Goal: Information Seeking & Learning: Find specific page/section

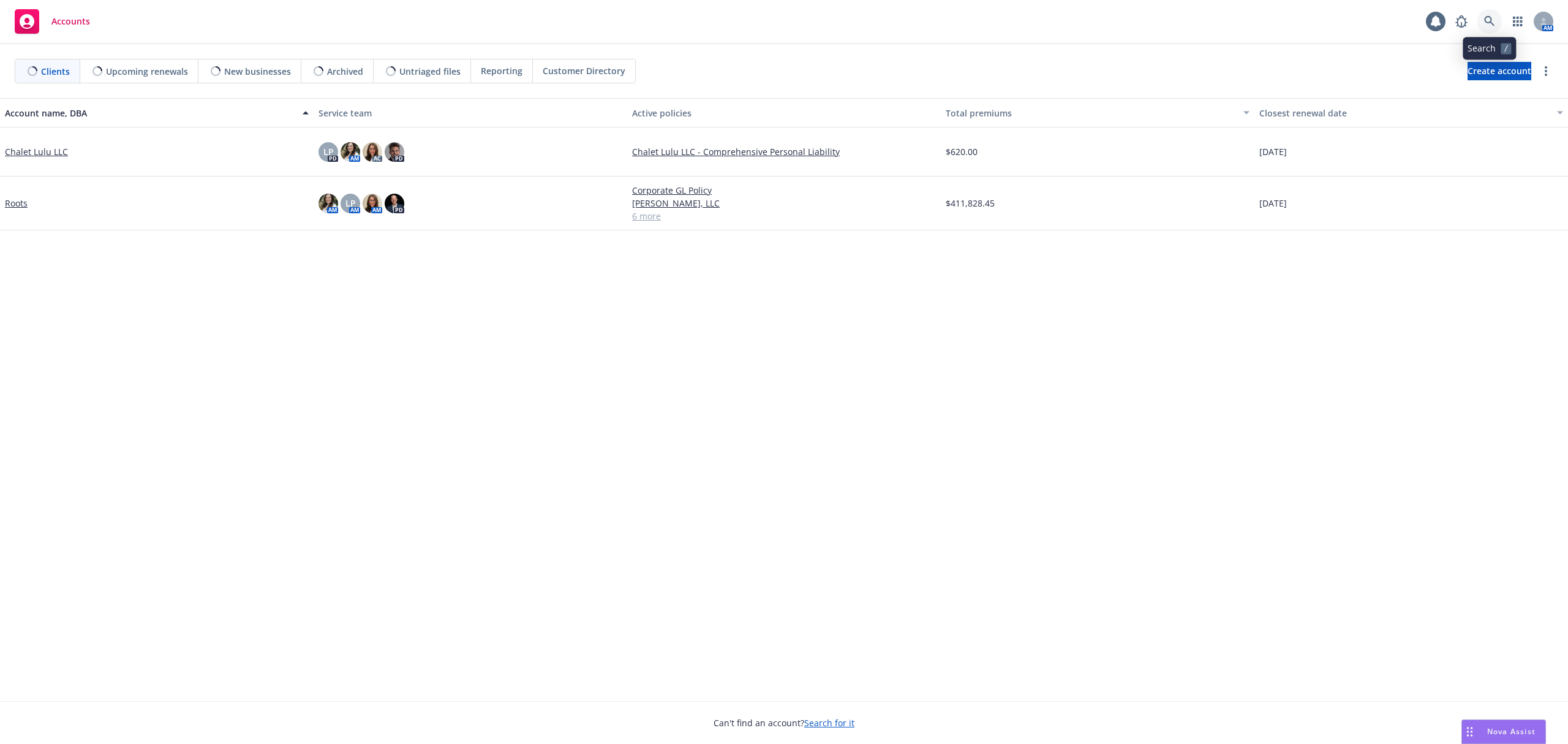
click at [1495, 19] on link at bounding box center [1490, 21] width 24 height 24
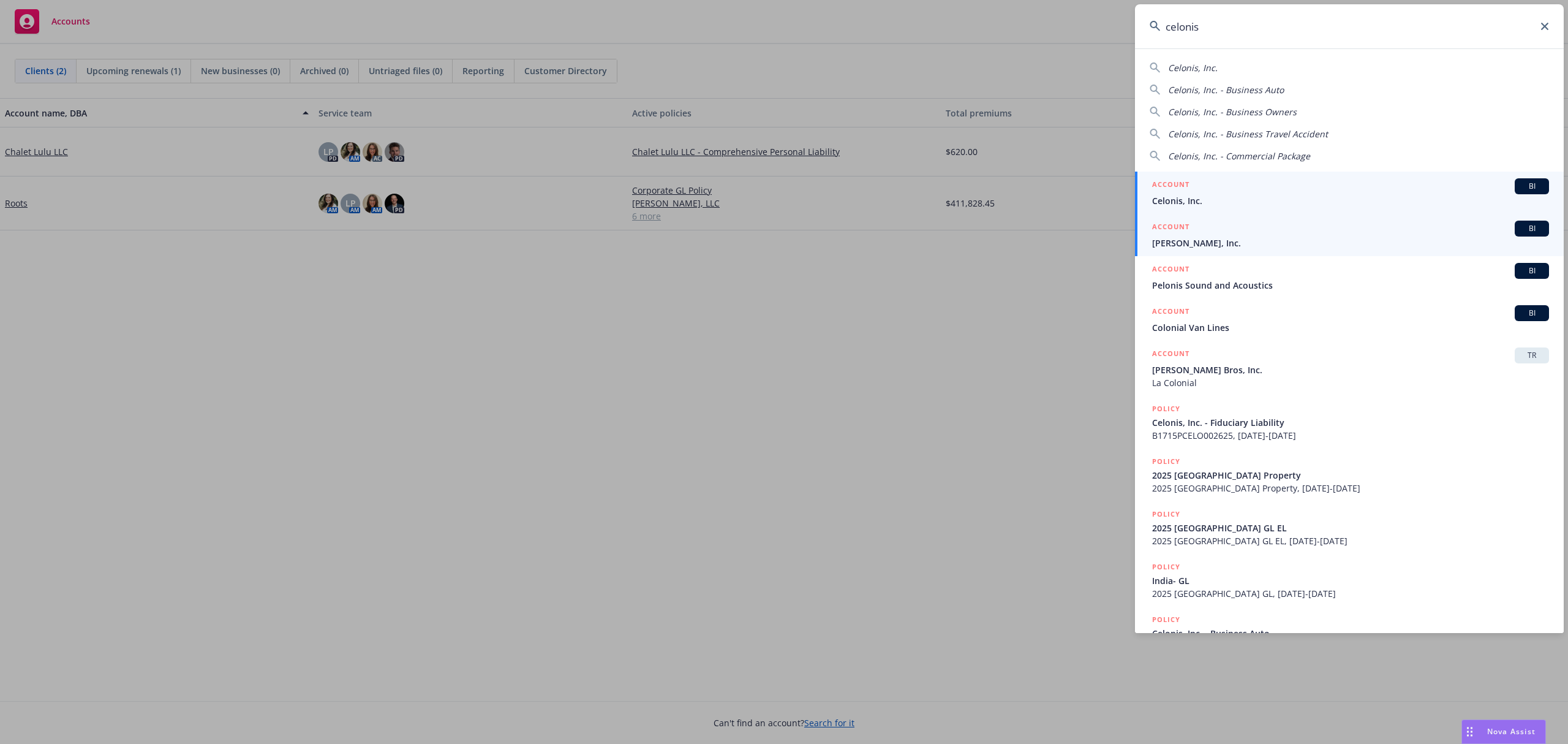
type input "celonis"
click at [1209, 202] on span "Celonis, Inc." at bounding box center [1350, 201] width 397 height 13
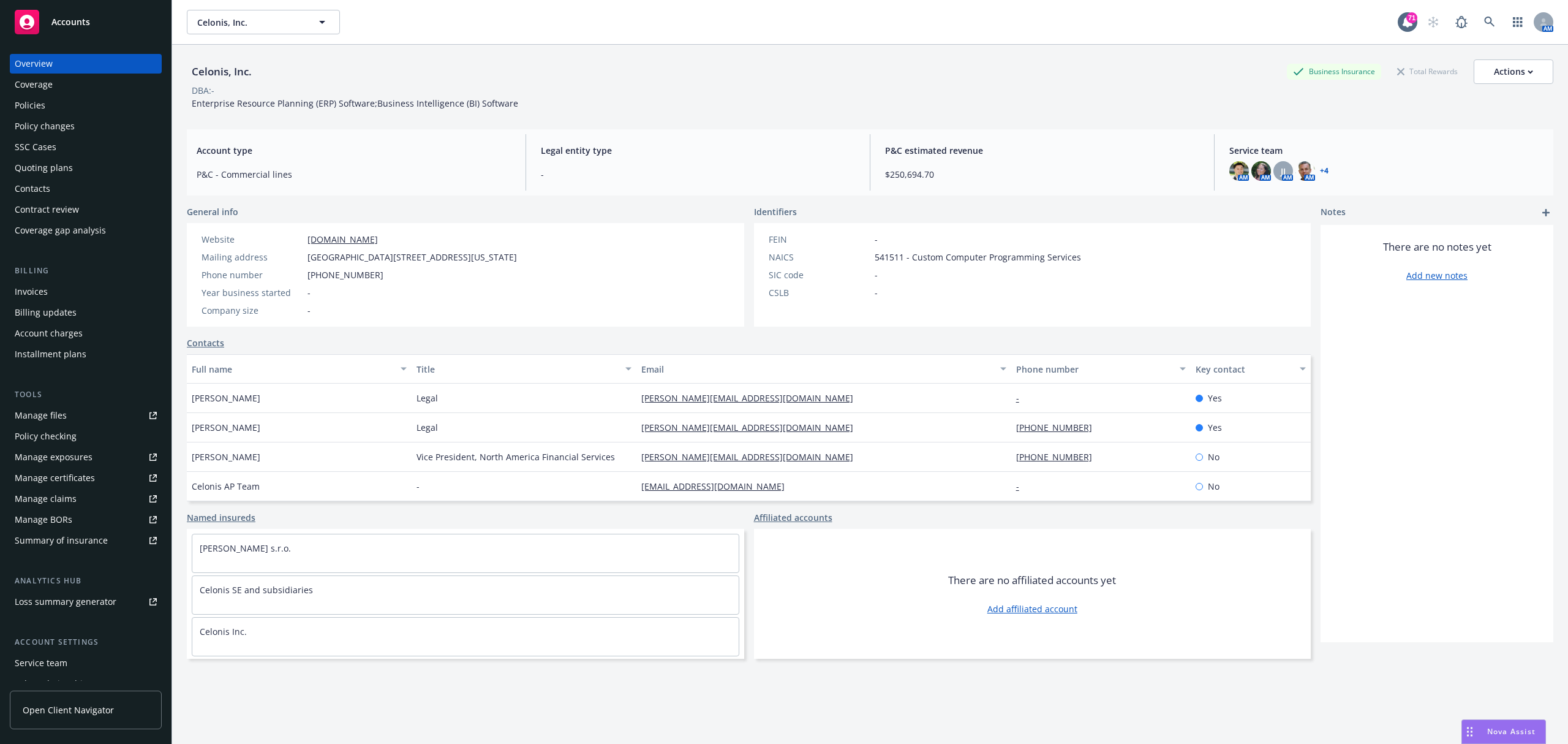
scroll to position [75, 0]
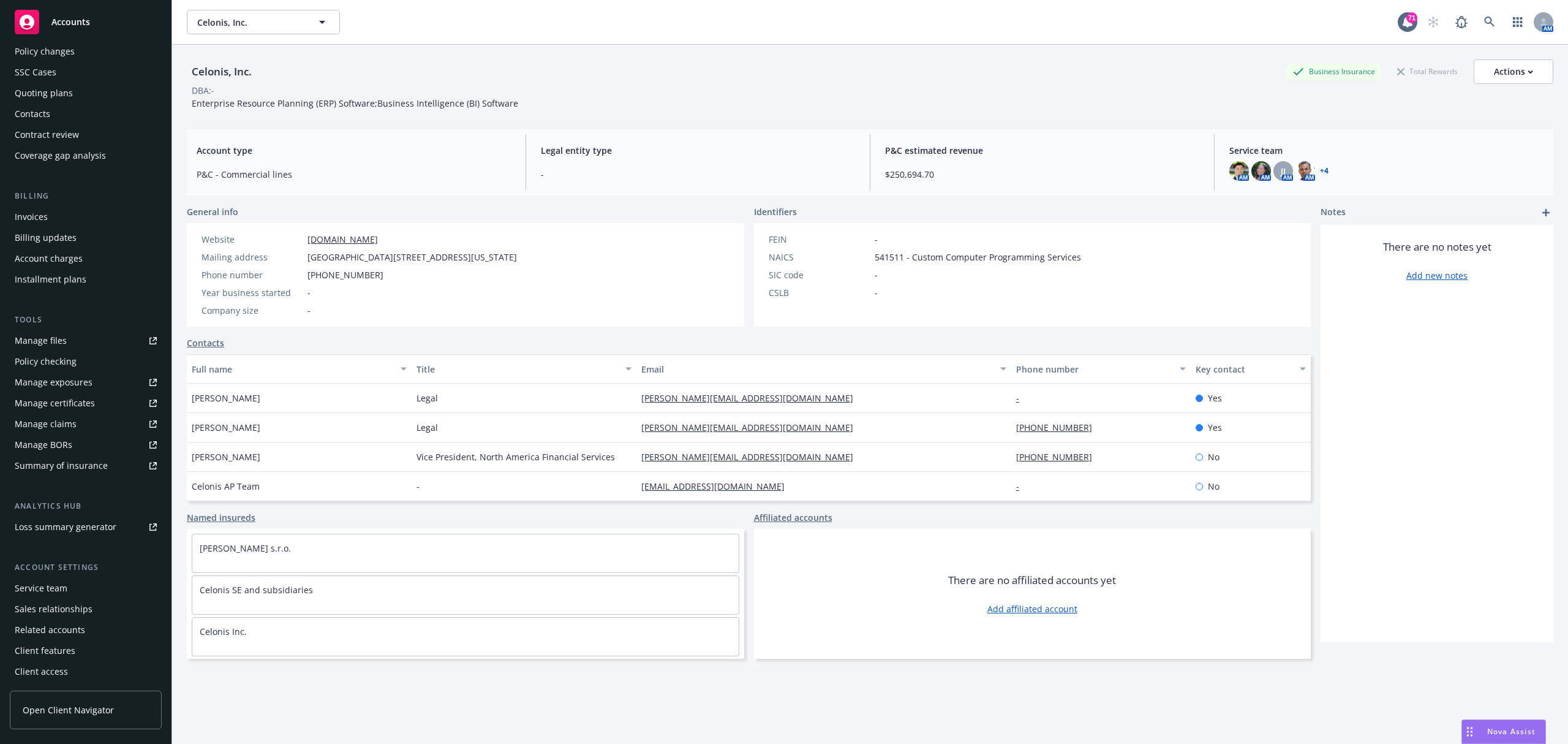
click at [72, 589] on div "Service team" at bounding box center [86, 588] width 142 height 20
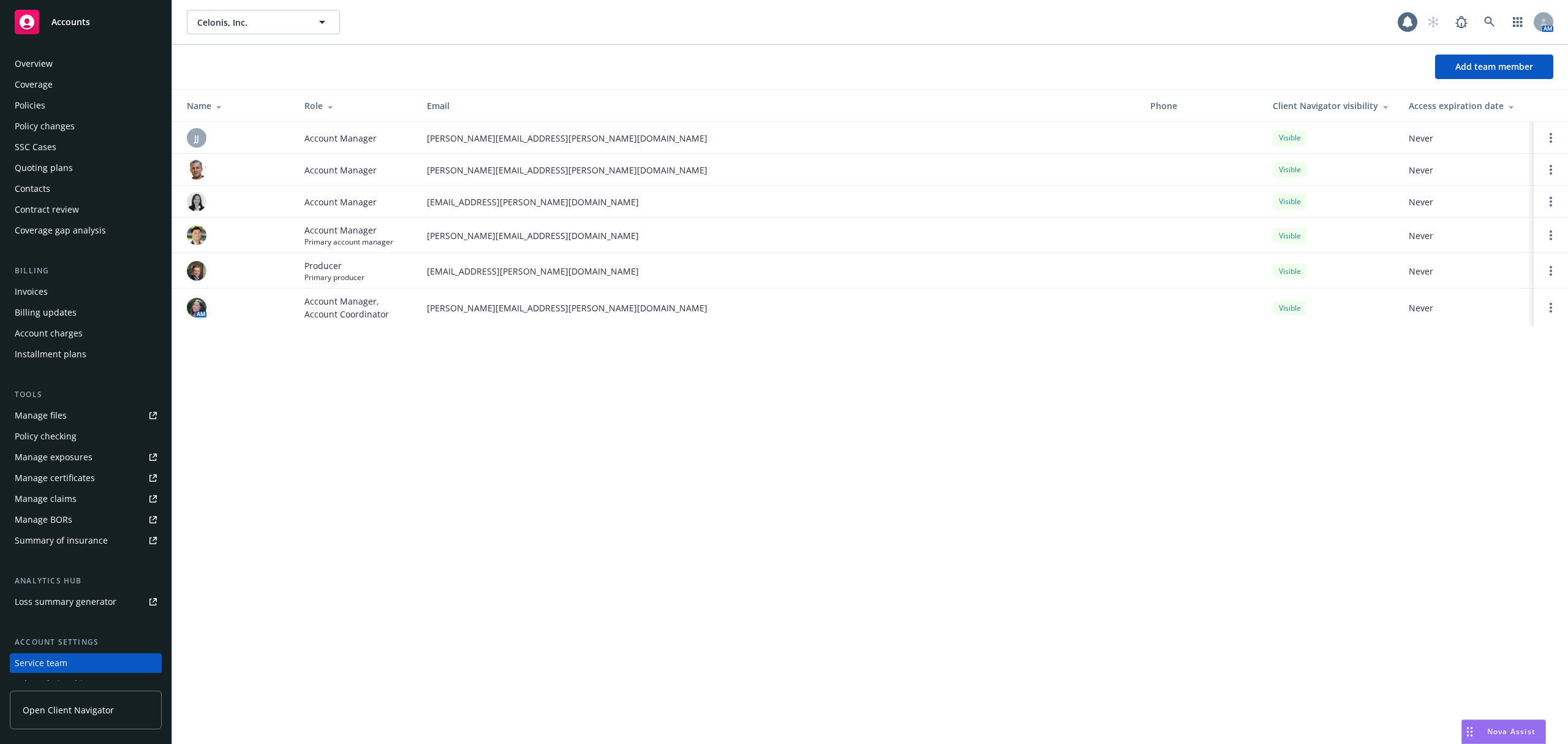
scroll to position [75, 0]
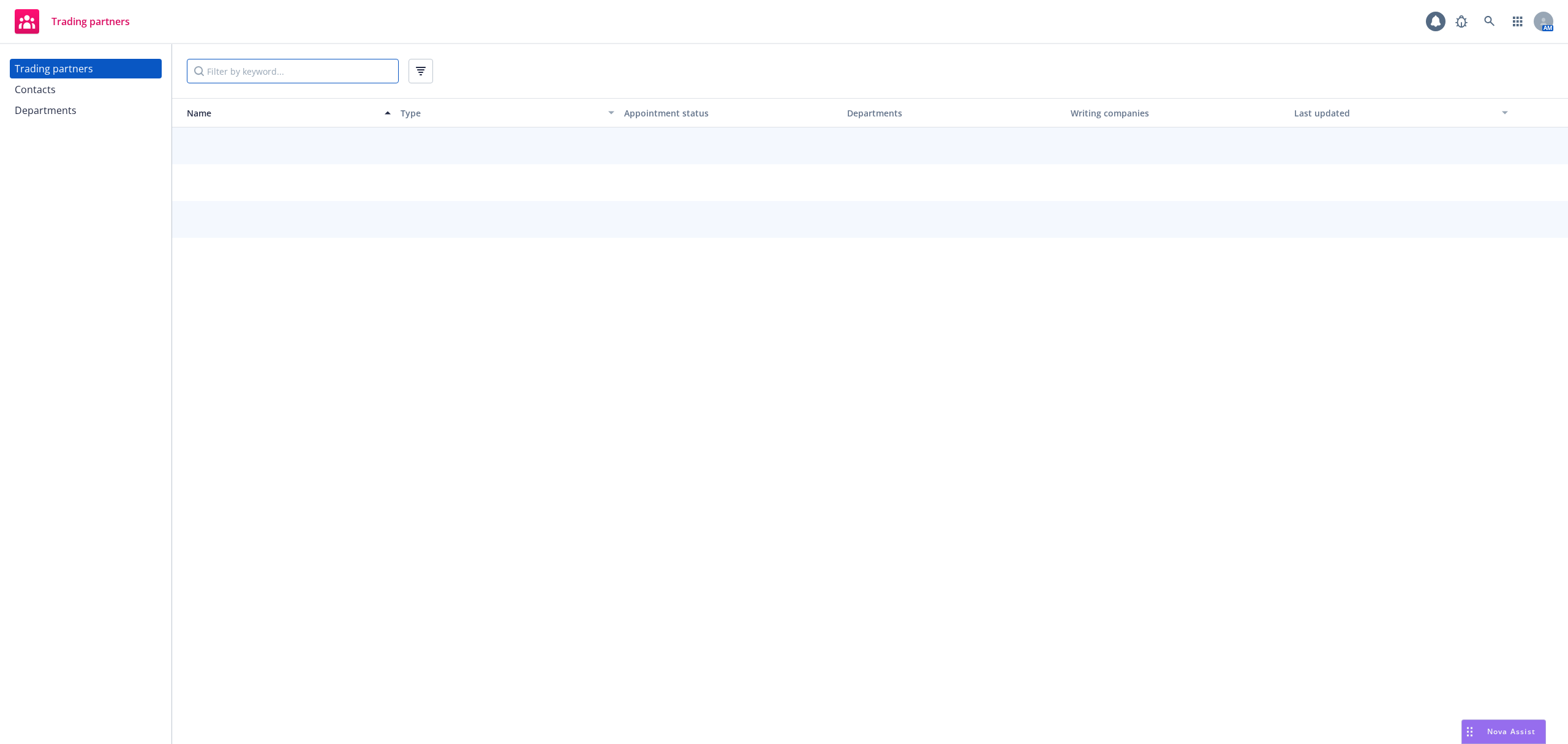
click at [281, 81] on input "Filter by keyword..." at bounding box center [293, 71] width 212 height 24
type input "allianz"
